Goal: Task Accomplishment & Management: Use online tool/utility

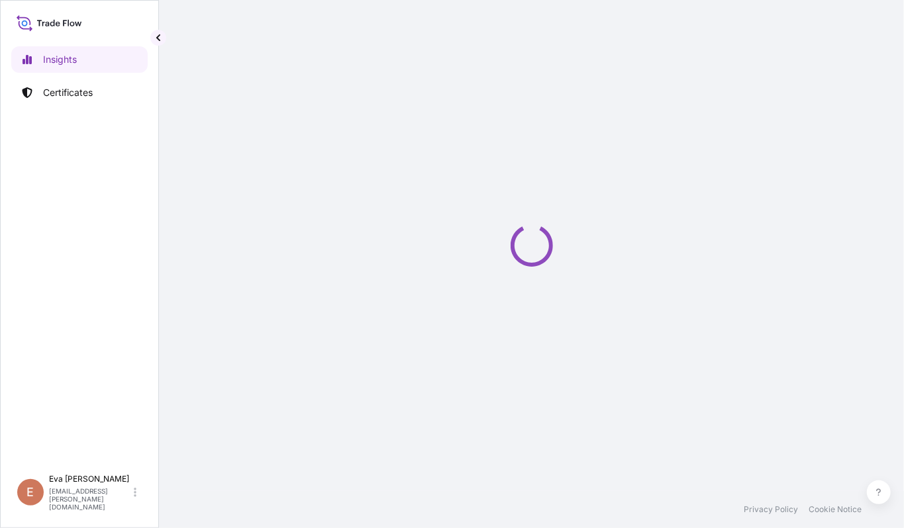
select select "2025"
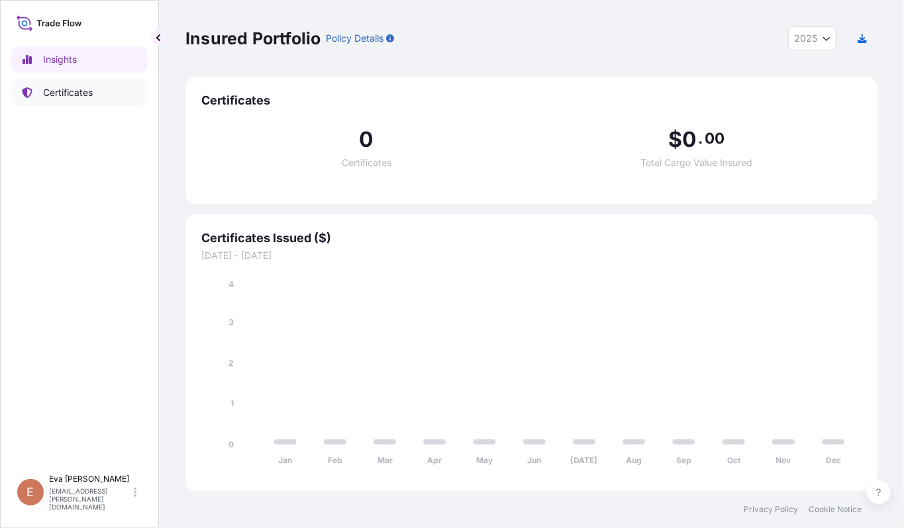
click at [62, 91] on p "Certificates" at bounding box center [68, 92] width 50 height 13
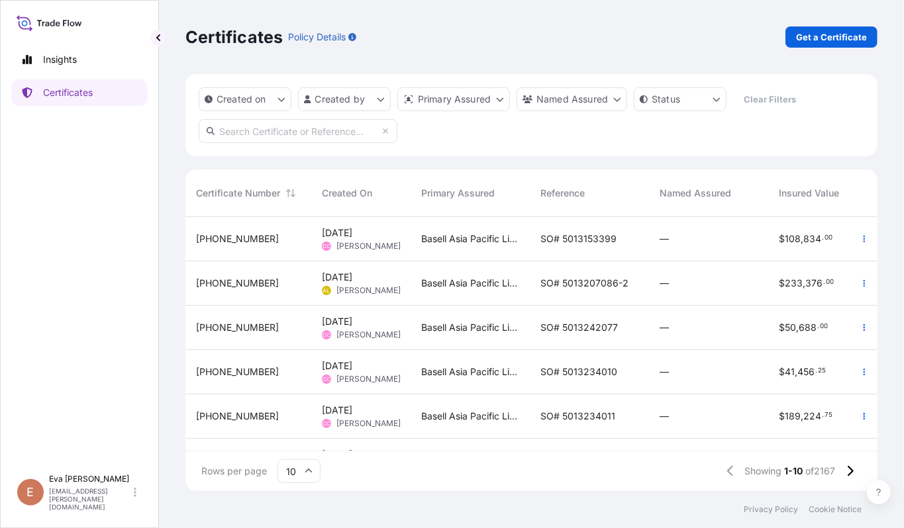
scroll to position [223, 0]
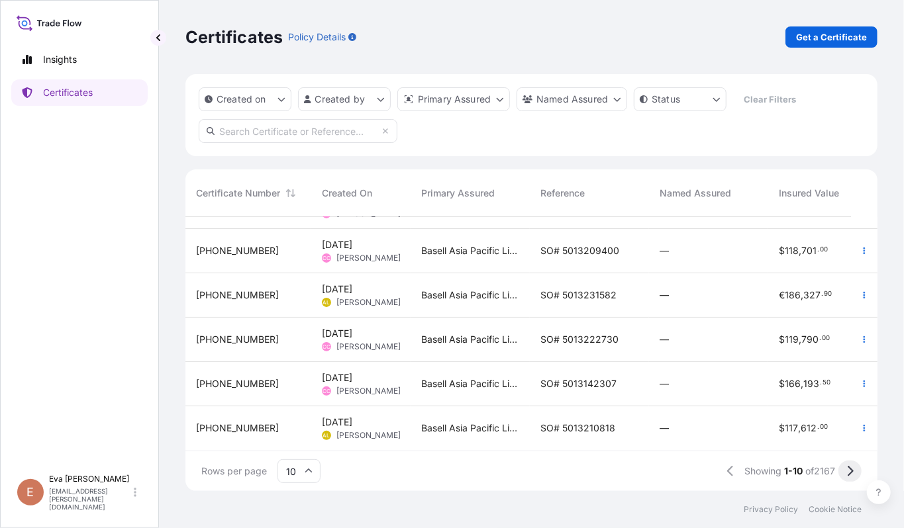
click at [849, 468] on icon at bounding box center [851, 471] width 6 height 11
click at [848, 472] on icon at bounding box center [849, 472] width 7 height 12
click at [860, 380] on icon "button" at bounding box center [864, 384] width 8 height 8
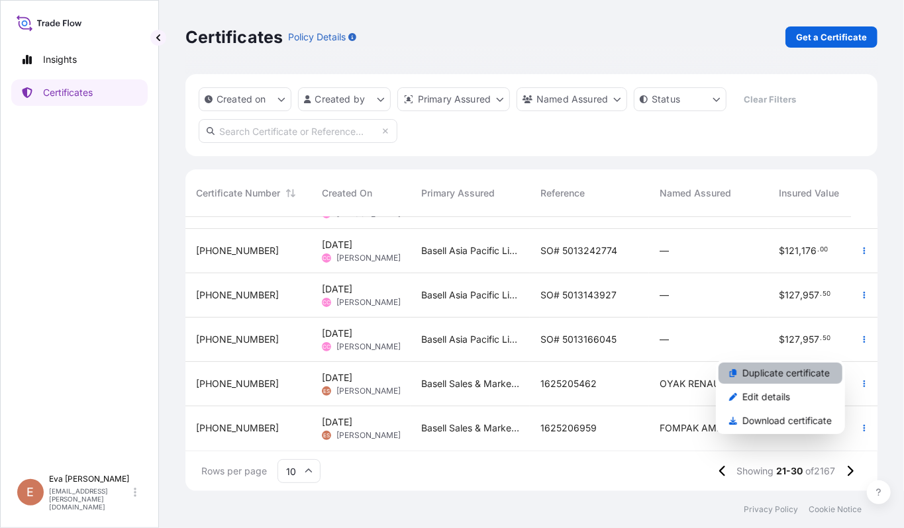
click at [770, 372] on p "Duplicate certificate" at bounding box center [785, 373] width 87 height 13
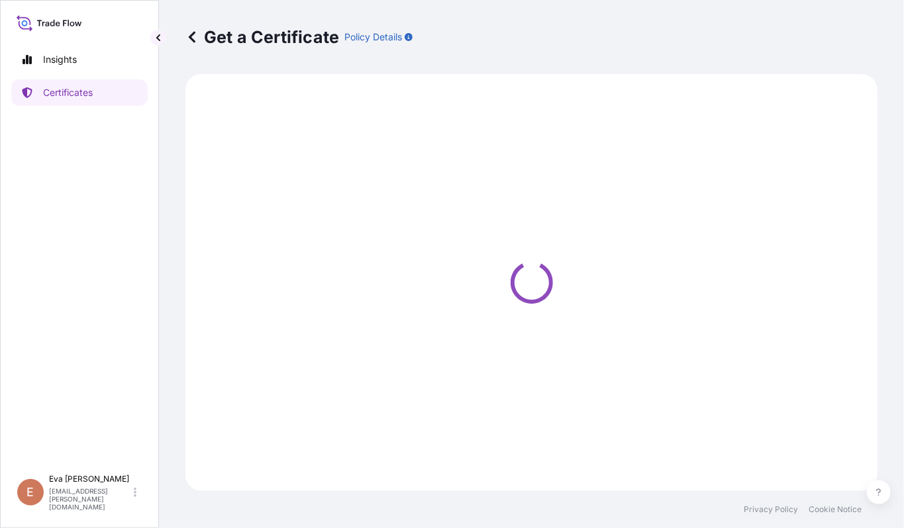
select select "Sea"
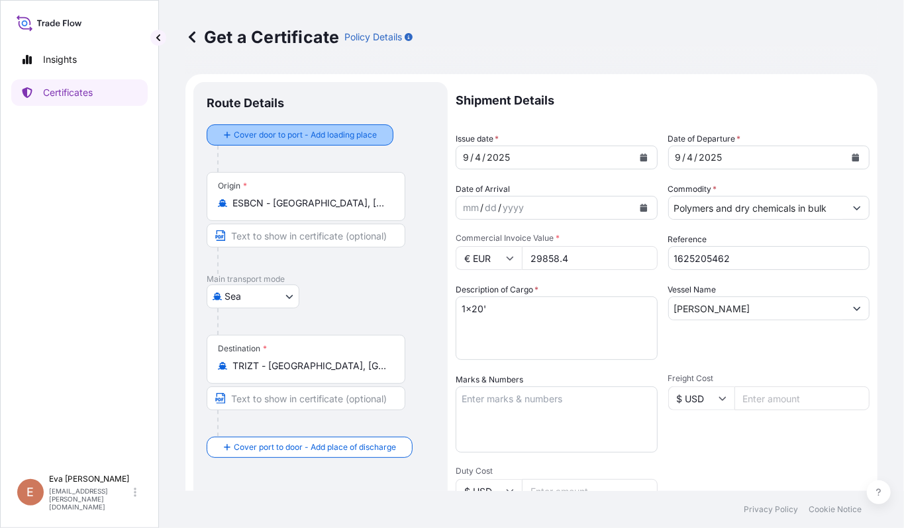
select select "32164"
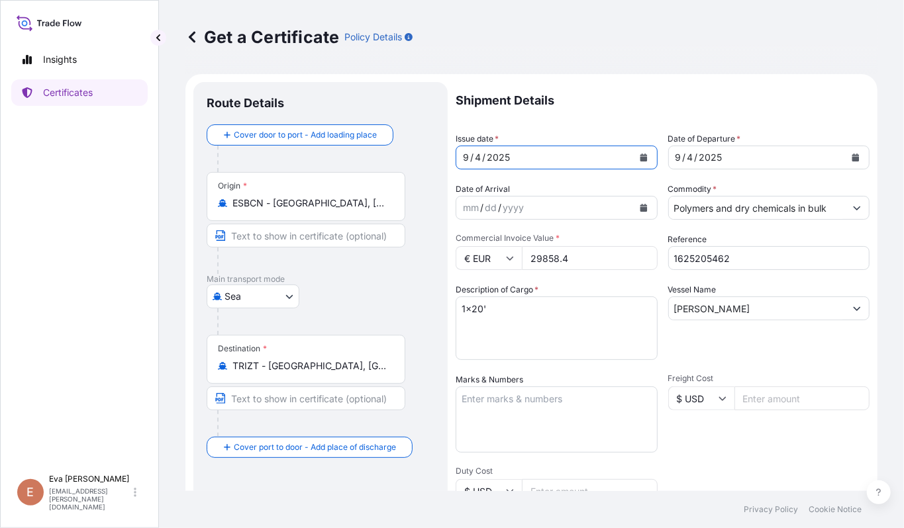
click at [640, 159] on icon "Calendar" at bounding box center [644, 158] width 8 height 8
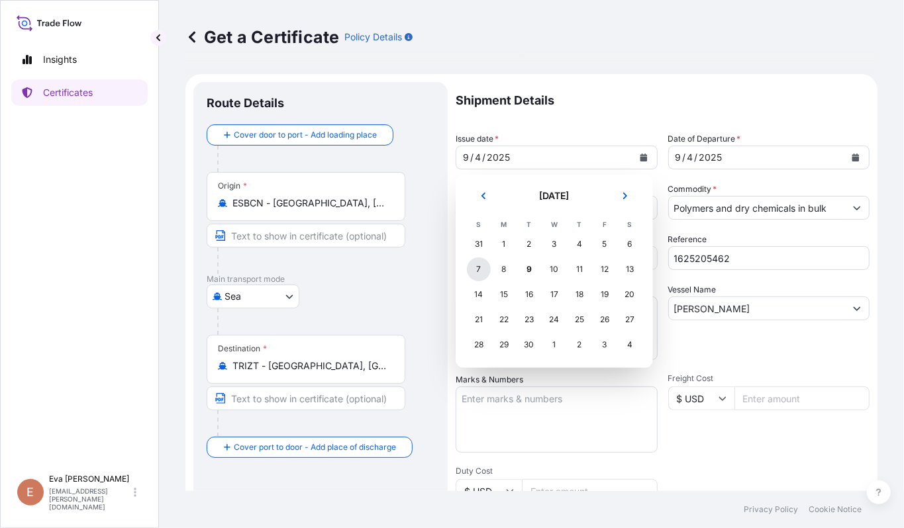
click at [480, 270] on div "7" at bounding box center [479, 270] width 24 height 24
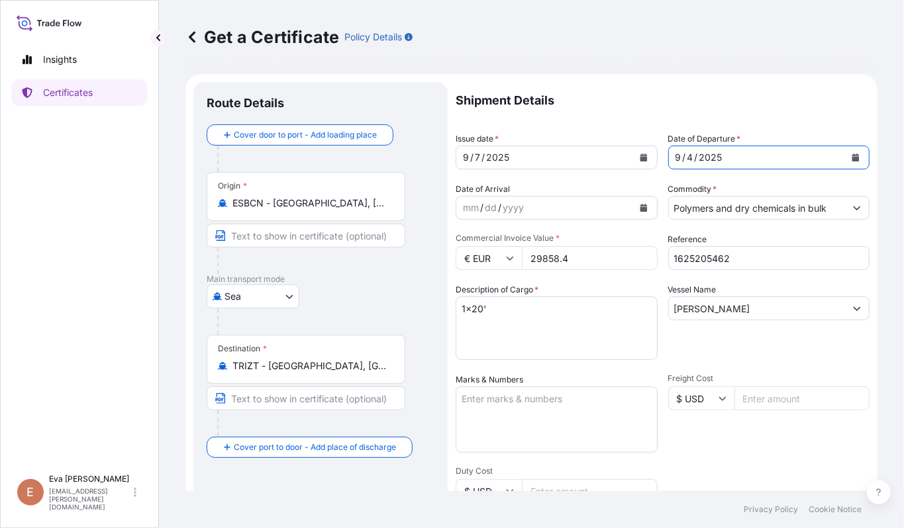
click at [845, 152] on button "Calendar" at bounding box center [855, 157] width 21 height 21
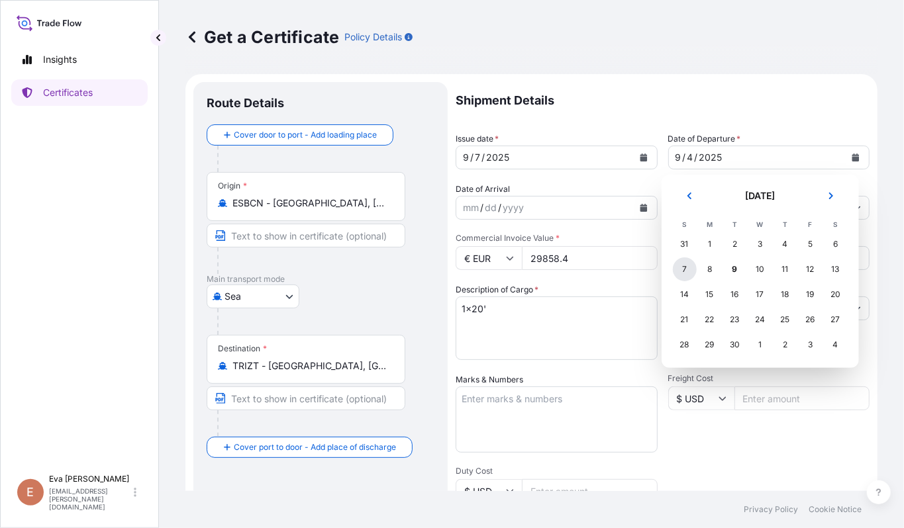
click at [681, 269] on div "7" at bounding box center [685, 270] width 24 height 24
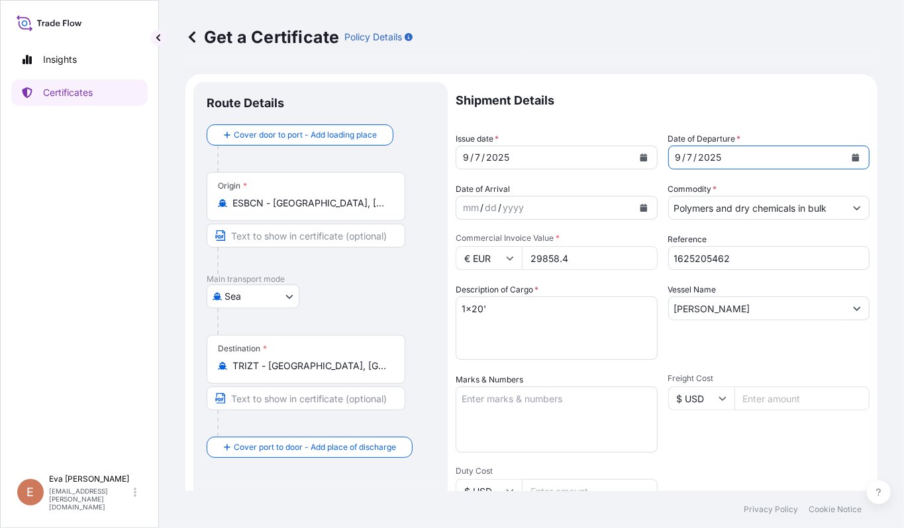
click at [548, 253] on input "29858.4" at bounding box center [590, 258] width 136 height 24
type input "44396"
click at [738, 258] on input "1625205462" at bounding box center [769, 258] width 202 height 24
type input "1625205672"
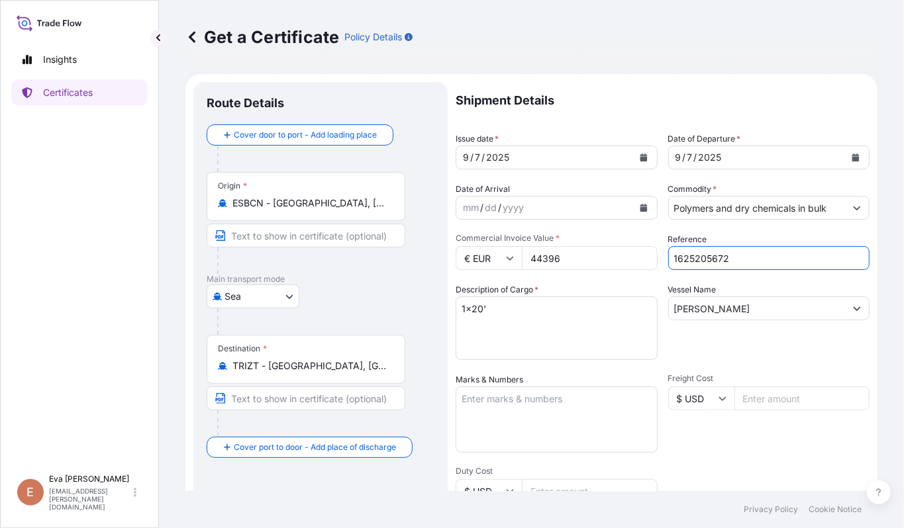
click at [776, 208] on input "Polymers and dry chemicals in bulk" at bounding box center [757, 208] width 177 height 24
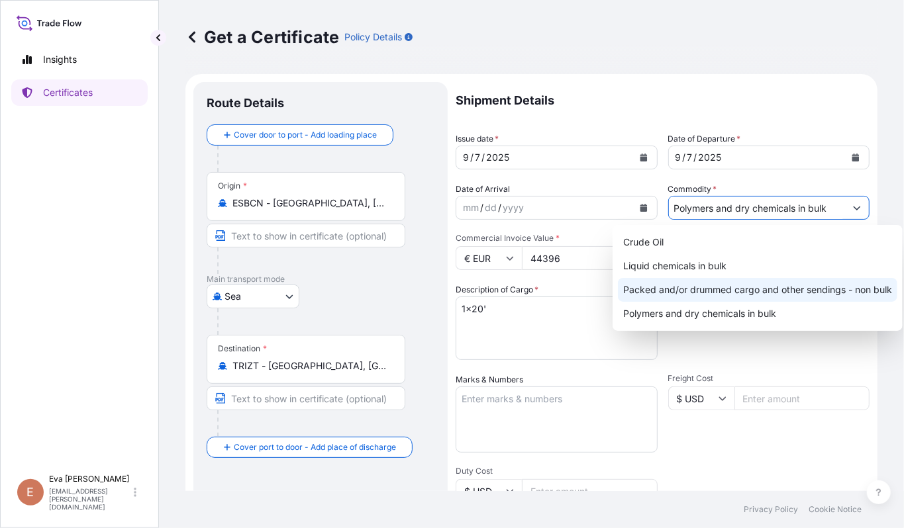
click at [727, 293] on div "Packed and/or drummed cargo and other sendings - non bulk" at bounding box center [757, 290] width 279 height 24
type input "Packed and/or drummed cargo and other sendings - non bulk"
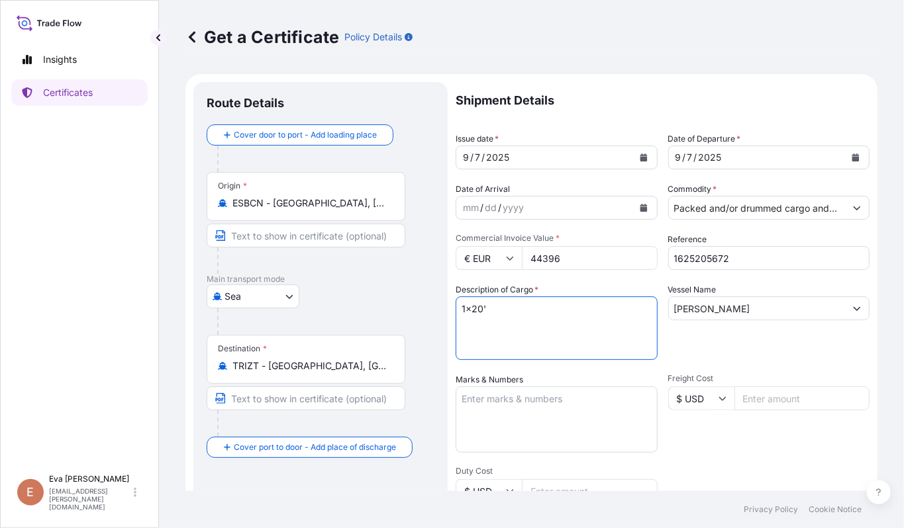
click at [475, 310] on textarea "1x20'" at bounding box center [557, 329] width 202 height 64
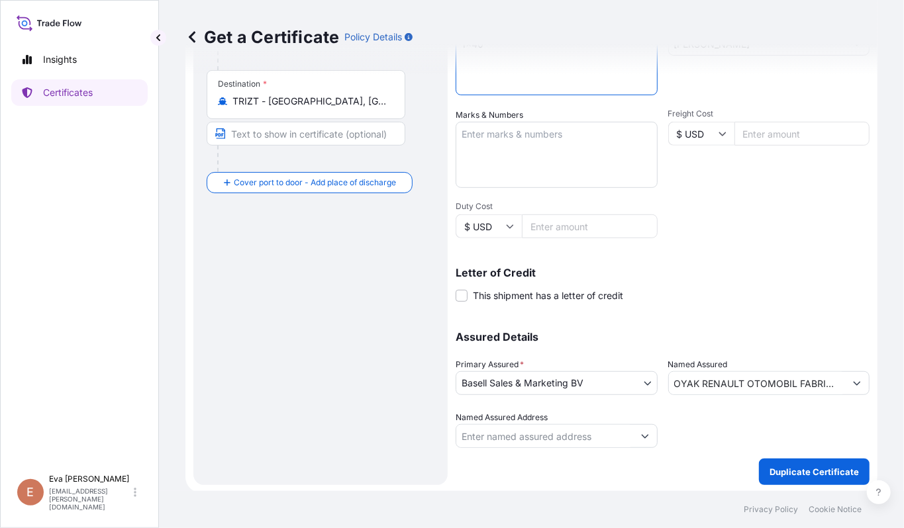
scroll to position [266, 0]
type textarea "1x40'"
click at [808, 377] on input "OYAK RENAULT OTOMOBIL FABRIKALARI ANONIM SIRKETI" at bounding box center [757, 382] width 177 height 24
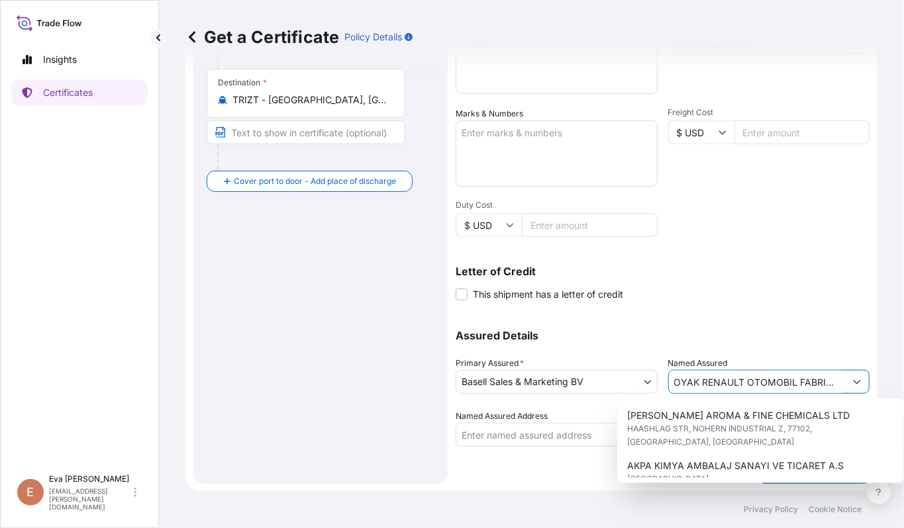
scroll to position [0, 0]
drag, startPoint x: 820, startPoint y: 375, endPoint x: 294, endPoint y: 348, distance: 526.5
click at [294, 348] on form "Route Details Cover door to port - Add loading place Place of loading Road / [G…" at bounding box center [531, 150] width 692 height 684
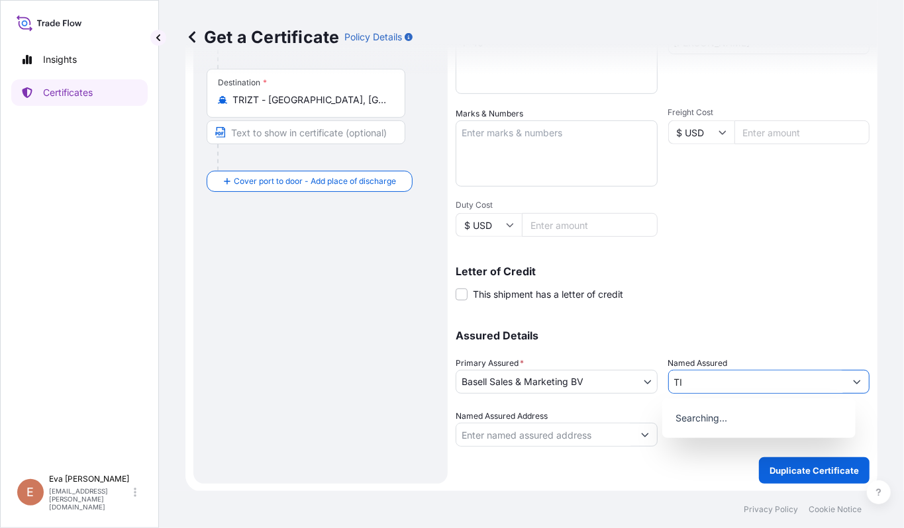
type input "I"
click at [721, 417] on span "ULTRA PLASTIK BOYA VE KIMYA" at bounding box center [746, 415] width 146 height 13
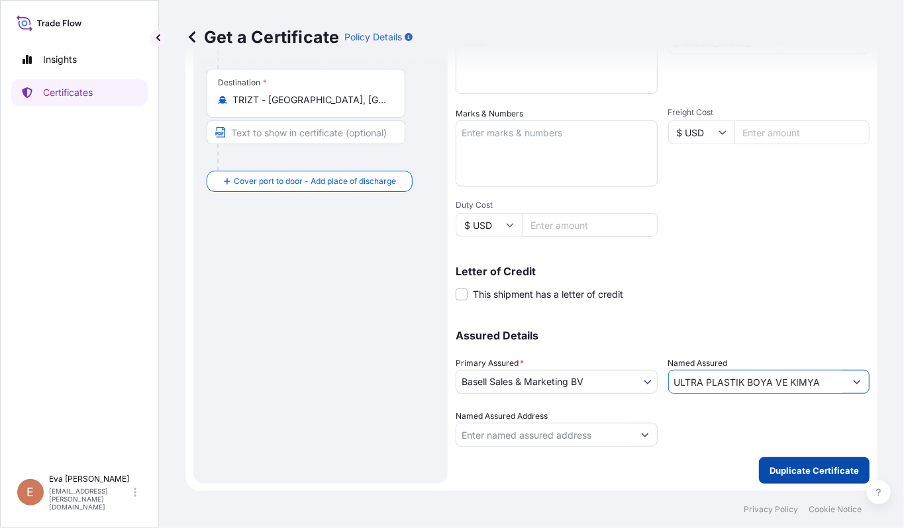
type input "ULTRA PLASTIK BOYA VE KIMYA"
click at [808, 470] on p "Duplicate Certificate" at bounding box center [814, 470] width 89 height 13
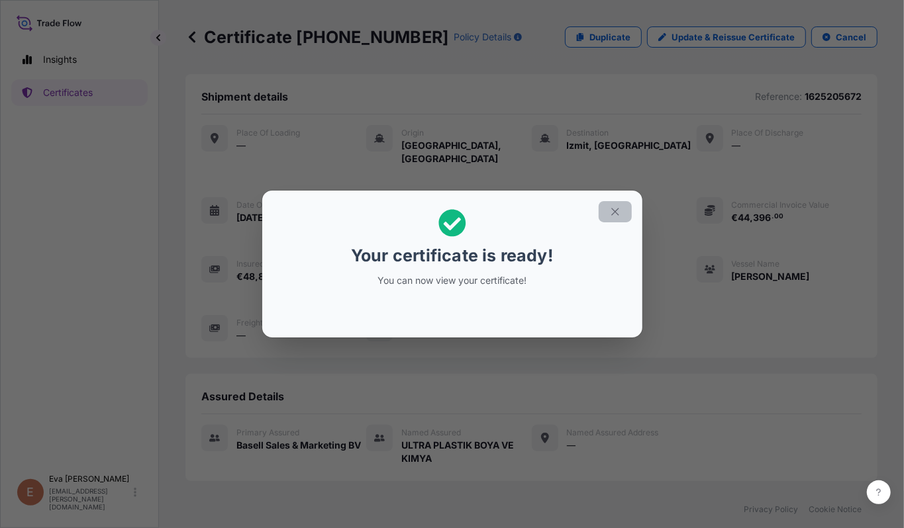
click at [615, 211] on icon "button" at bounding box center [614, 212] width 7 height 7
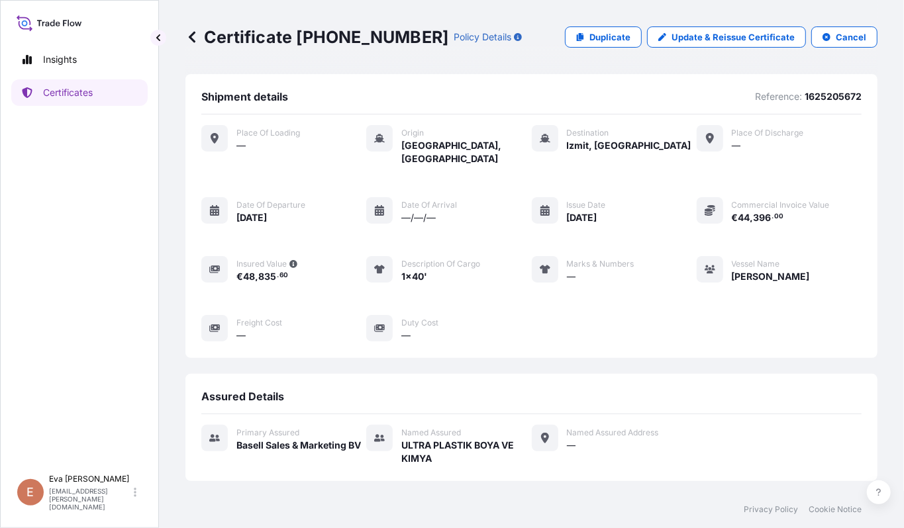
scroll to position [265, 0]
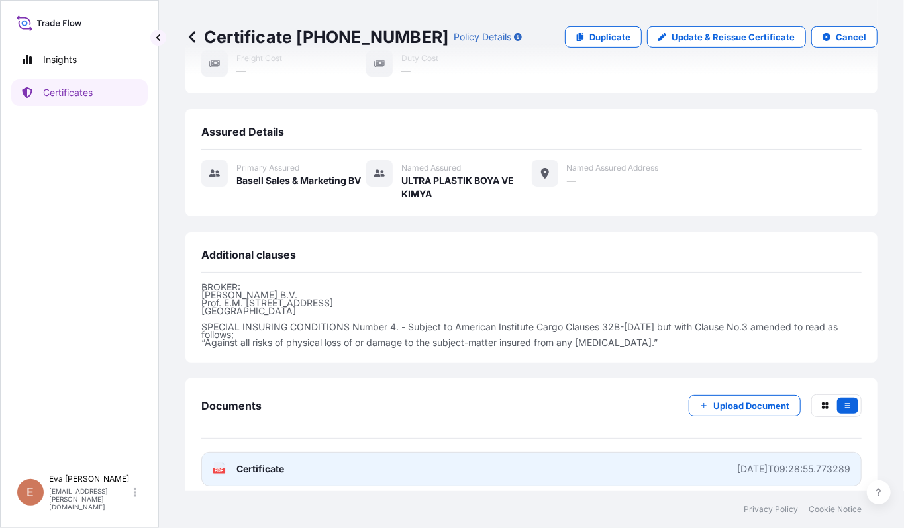
click at [258, 452] on link "PDF Certificate [DATE]T09:28:55.773289" at bounding box center [531, 469] width 660 height 34
